Goal: Browse casually

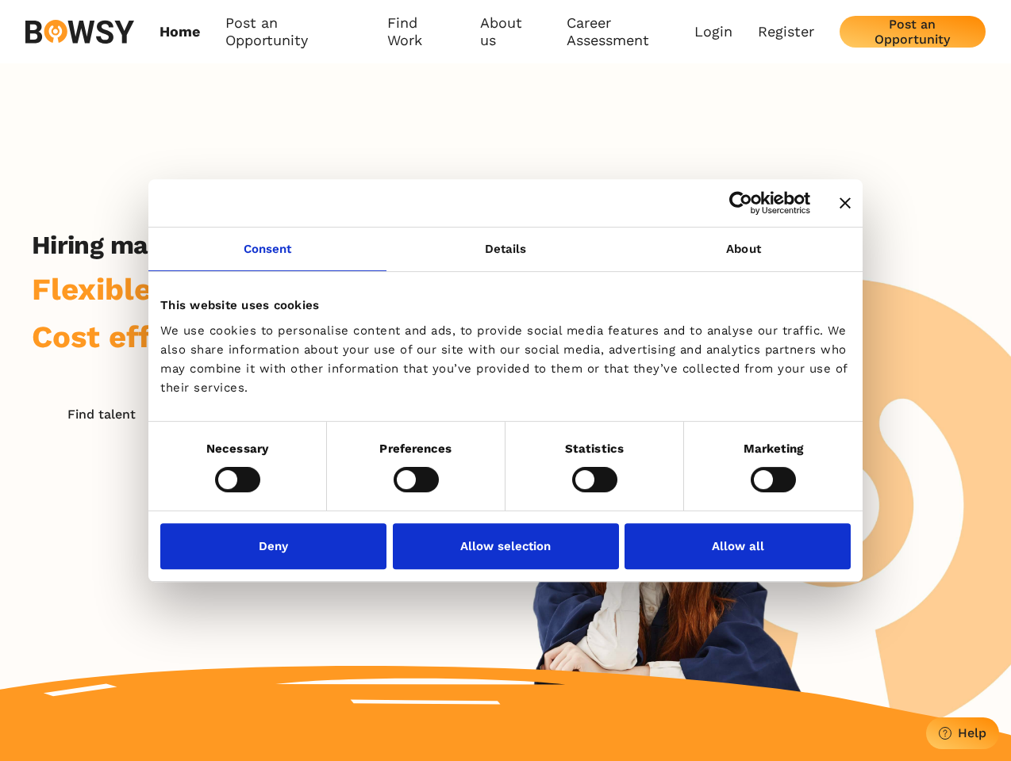
click at [839, 204] on icon "Close banner" at bounding box center [844, 203] width 11 height 11
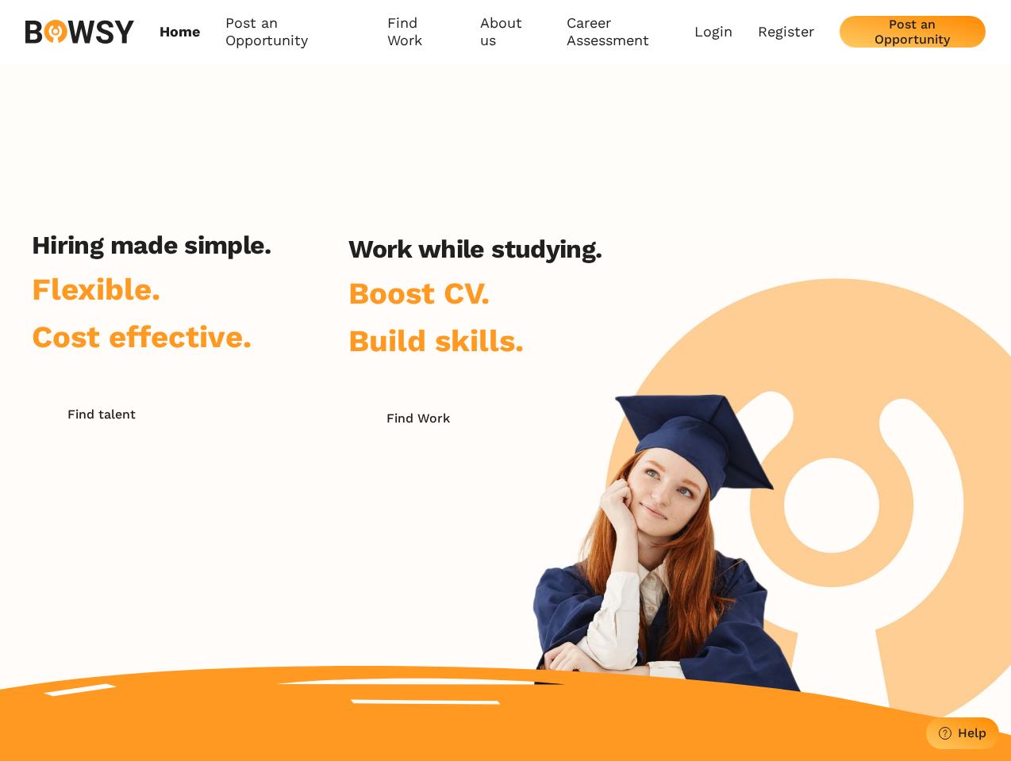
click at [505, 259] on h2 "Work while studying." at bounding box center [474, 249] width 253 height 30
click at [743, 259] on div "Hiring made simple. Flexible. Cost effective. Find talent Work while studying. …" at bounding box center [505, 399] width 1011 height 673
click at [237, 479] on div "Hiring made simple. Flexible. Cost effective. Find talent Work while studying. …" at bounding box center [316, 432] width 633 height 404
click at [416, 479] on div "Hiring made simple. Flexible. Cost effective. Find talent Work while studying. …" at bounding box center [316, 432] width 633 height 404
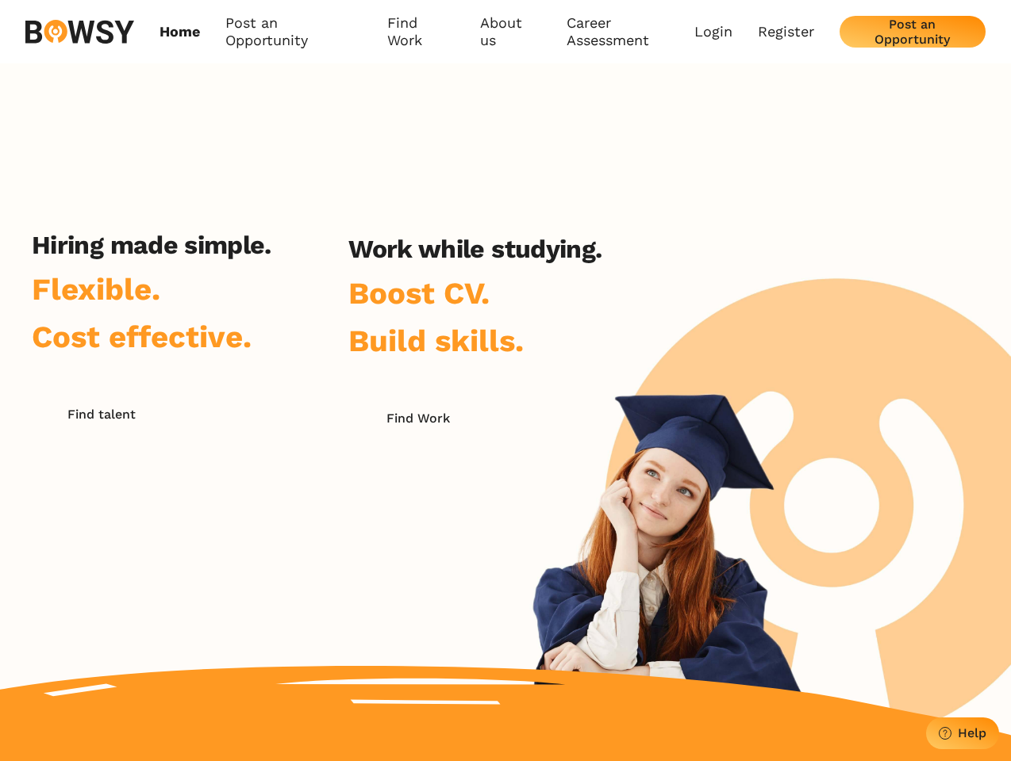
click at [594, 479] on div "Hiring made simple. Flexible. Cost effective. Find talent Work while studying. …" at bounding box center [316, 432] width 633 height 404
click at [773, 479] on div "Hiring made simple. Flexible. Cost effective. Find talent Work while studying. …" at bounding box center [505, 399] width 1011 height 673
click at [278, 546] on div "Hiring made simple. Flexible. Cost effective. Find talent Work while studying. …" at bounding box center [316, 432] width 633 height 404
click at [505, 546] on div "Hiring made simple. Flexible. Cost effective. Find talent Work while studying. …" at bounding box center [316, 432] width 633 height 404
